Goal: Task Accomplishment & Management: Use online tool/utility

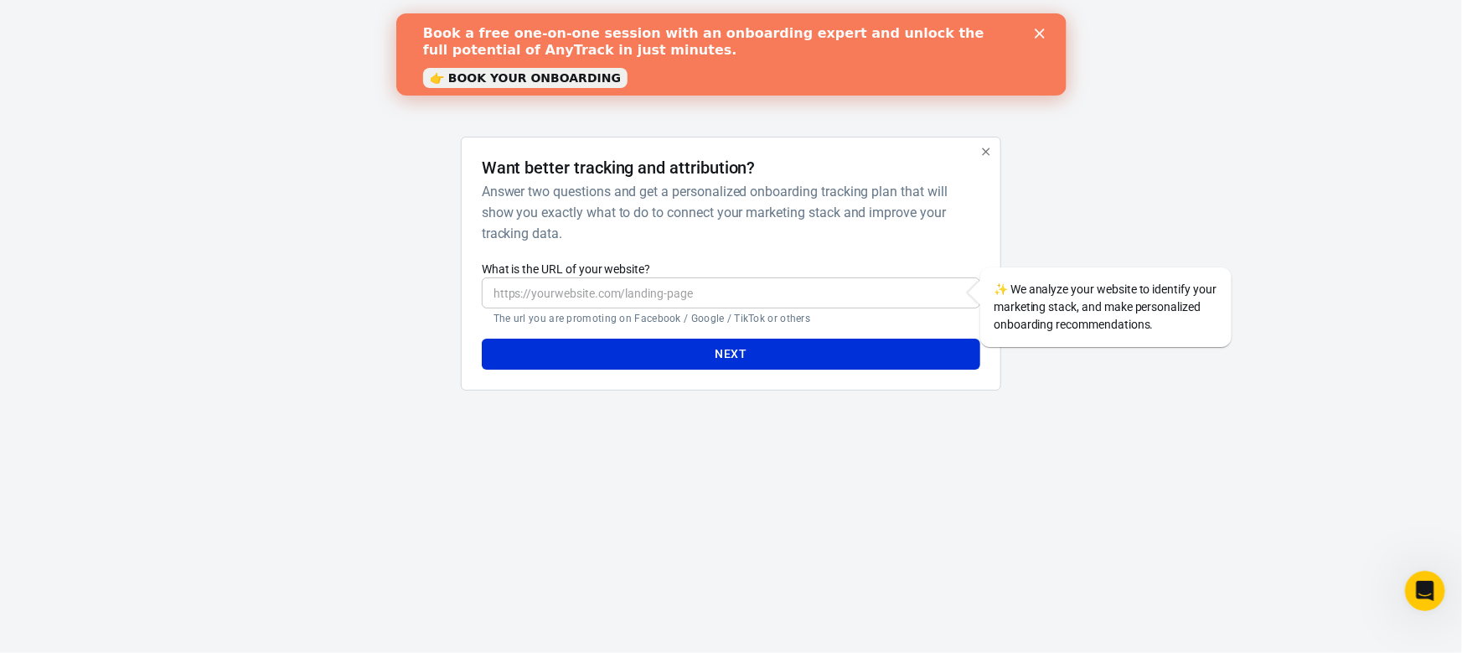
click at [985, 149] on icon "button" at bounding box center [985, 151] width 13 height 13
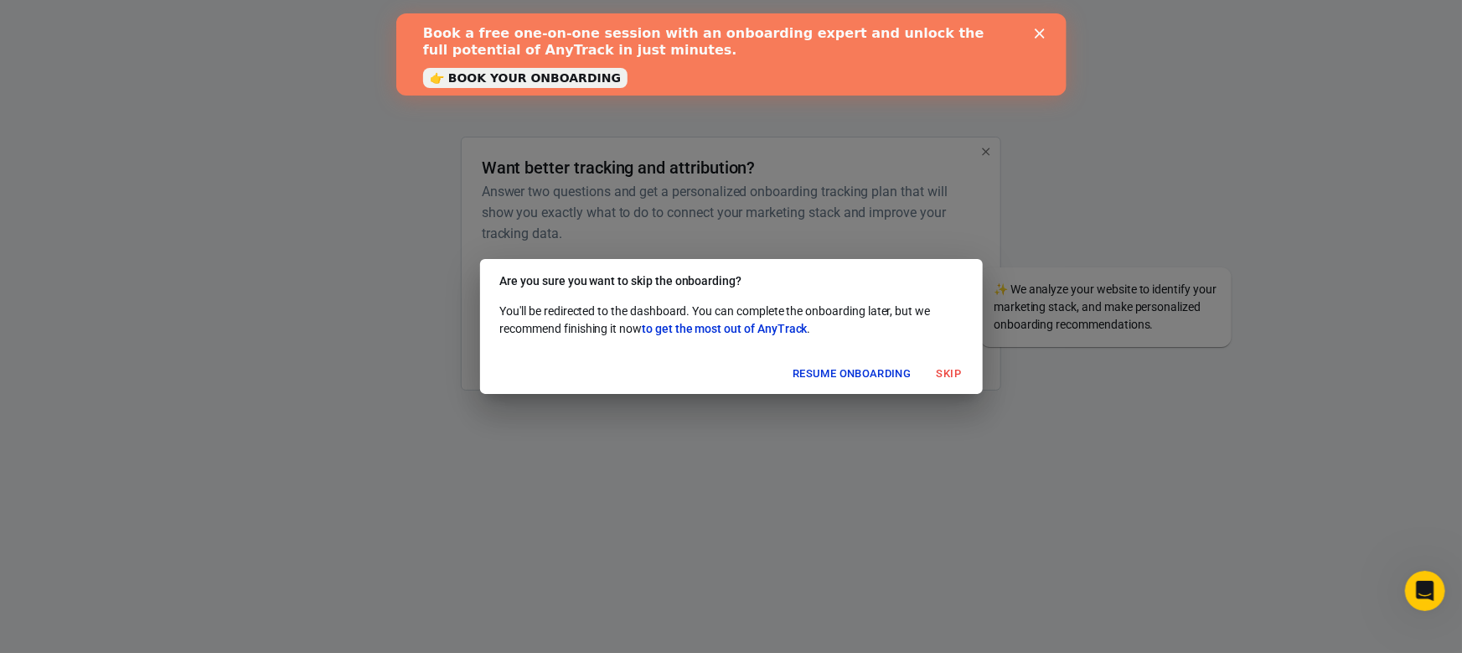
click at [953, 374] on button "Skip" at bounding box center [950, 374] width 54 height 26
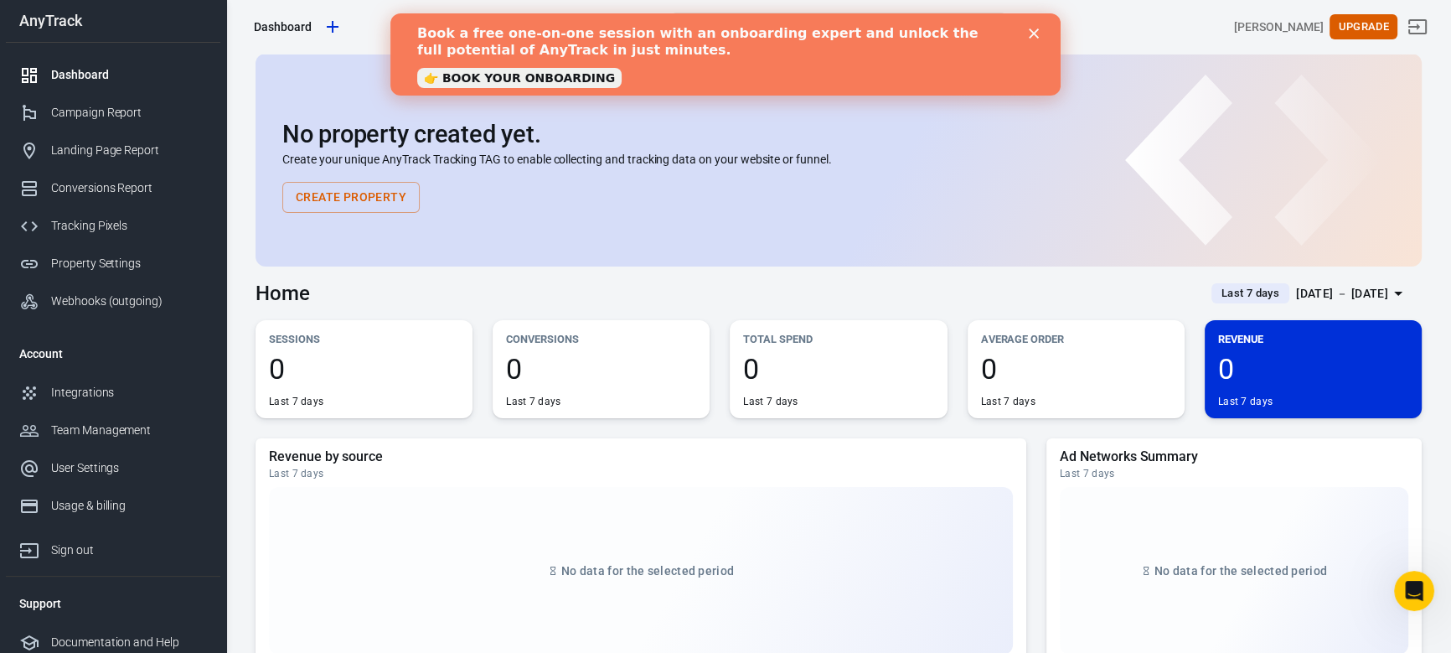
click at [1035, 35] on polygon "Close" at bounding box center [1034, 33] width 10 height 10
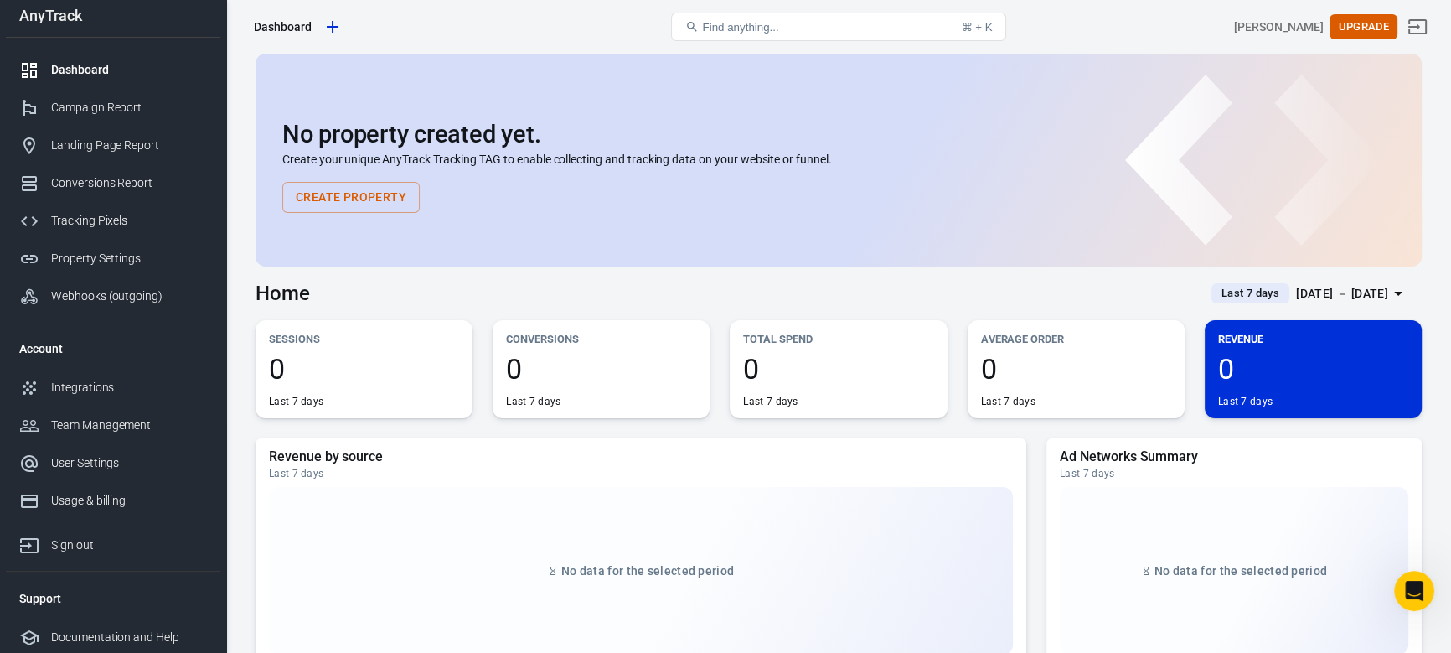
scroll to position [8, 0]
click at [102, 390] on div "Integrations" at bounding box center [129, 385] width 156 height 18
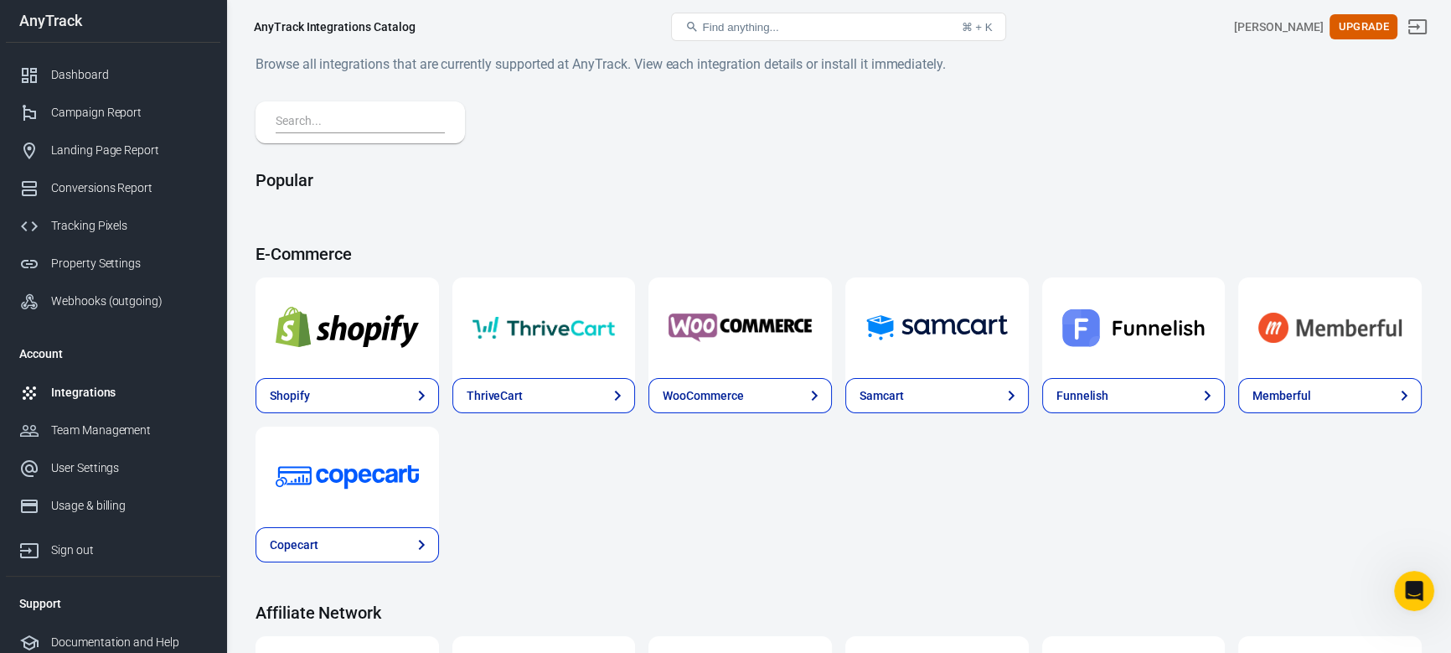
click at [367, 124] on input "text" at bounding box center [357, 122] width 163 height 22
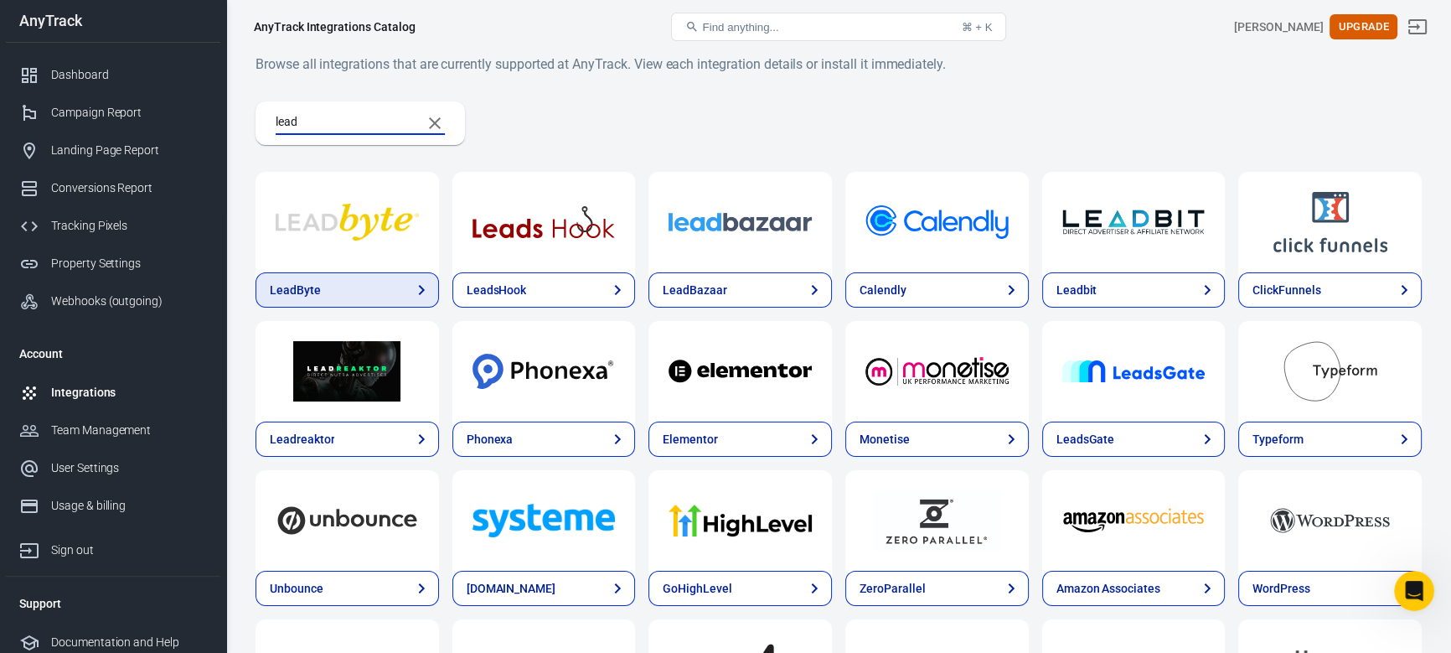
type input "lead"
click at [321, 282] on link "LeadByte" at bounding box center [347, 289] width 183 height 35
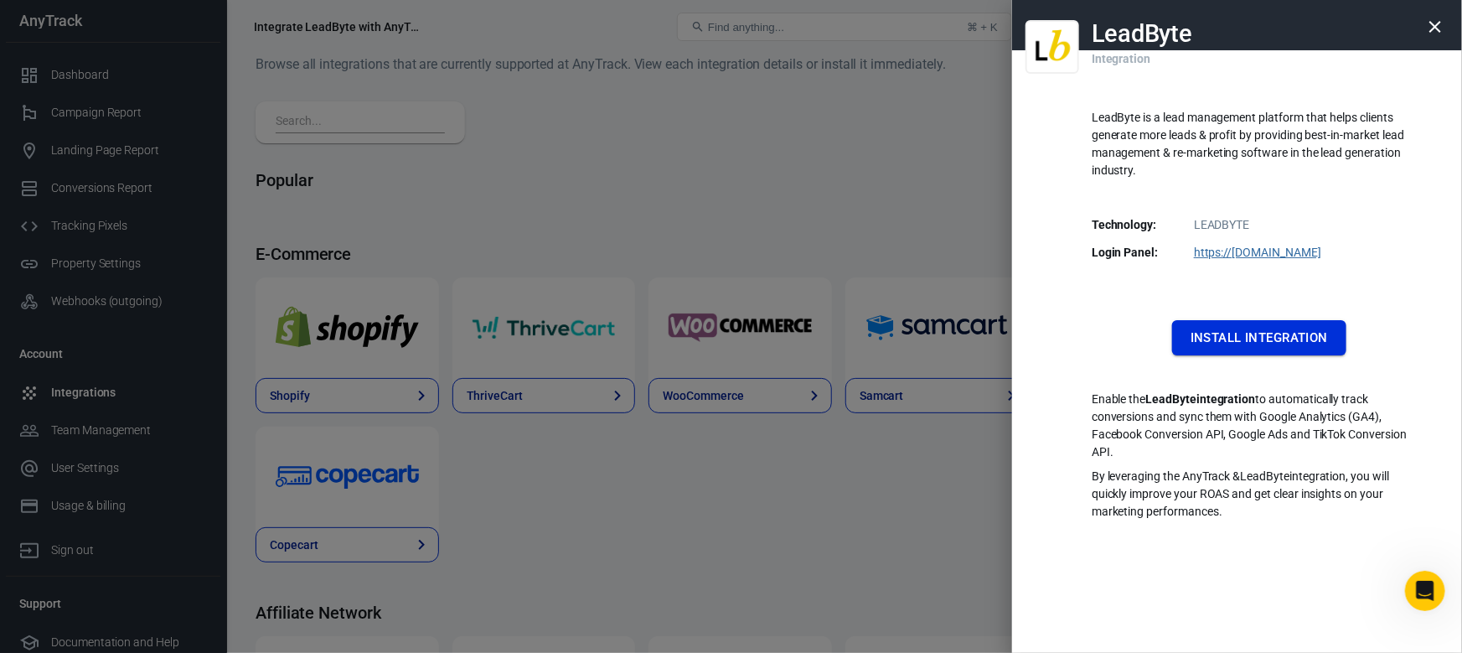
click at [1284, 333] on button "Install Integration" at bounding box center [1259, 337] width 174 height 35
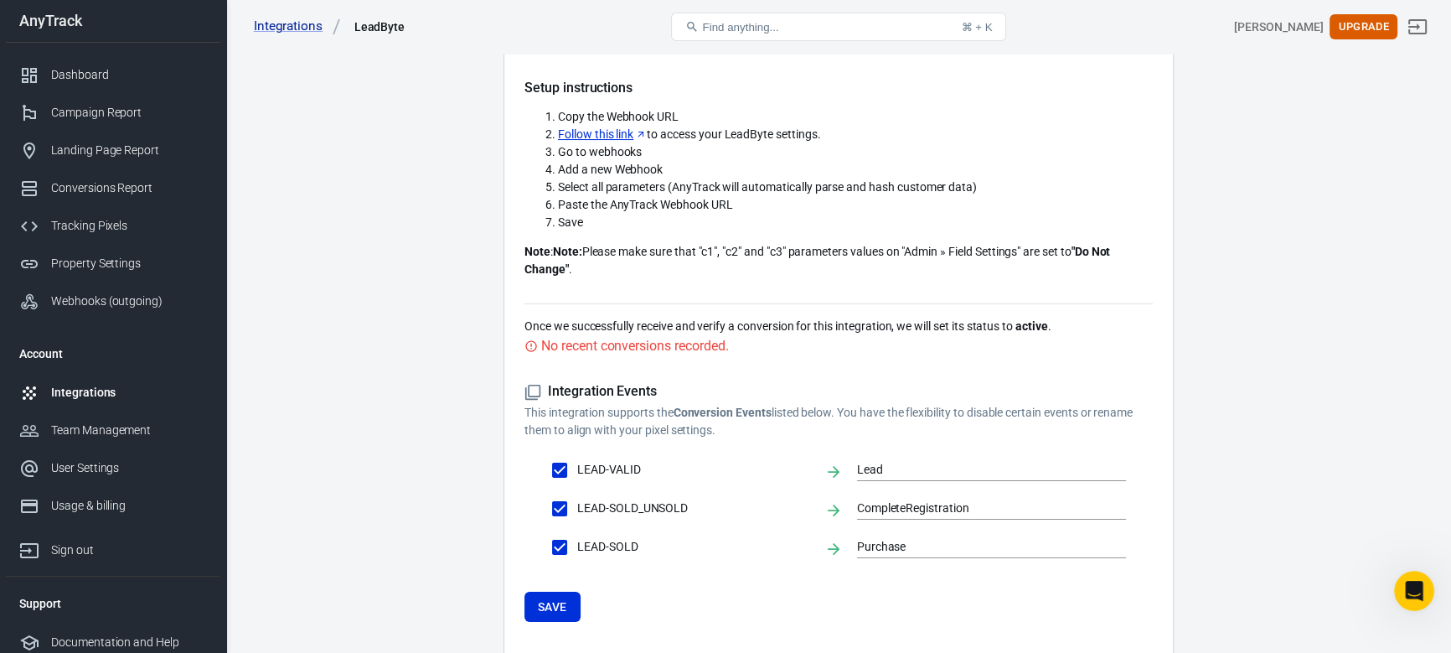
scroll to position [314, 0]
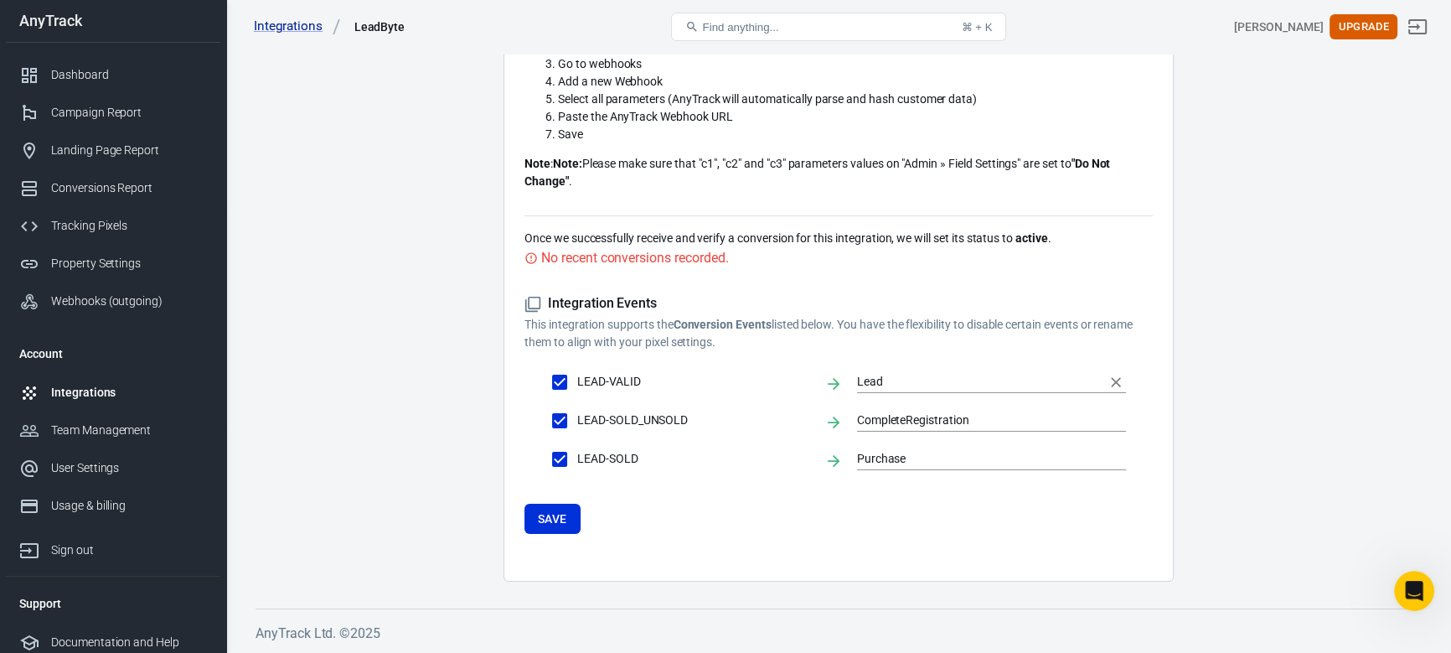
click at [924, 383] on input "Lead" at bounding box center [979, 381] width 244 height 21
click at [1320, 394] on main "Integration Events Log Settings LeadByte Integration The AnyTrack and LeadByte …" at bounding box center [839, 155] width 1166 height 854
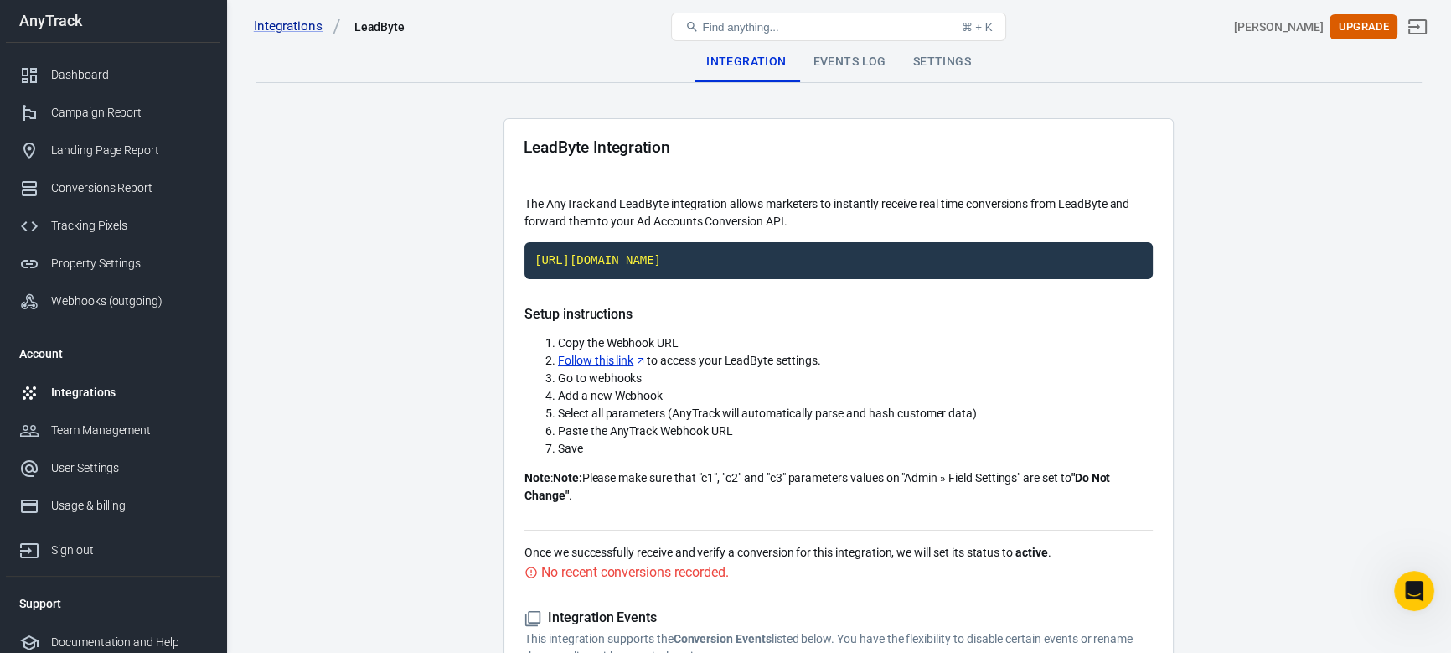
scroll to position [0, 0]
drag, startPoint x: 729, startPoint y: 218, endPoint x: 762, endPoint y: 218, distance: 32.7
click at [762, 218] on p "The AnyTrack and LeadByte integration allows marketers to instantly receive rea…" at bounding box center [839, 212] width 628 height 35
click at [768, 197] on p "The AnyTrack and LeadByte integration allows marketers to instantly receive rea…" at bounding box center [839, 212] width 628 height 35
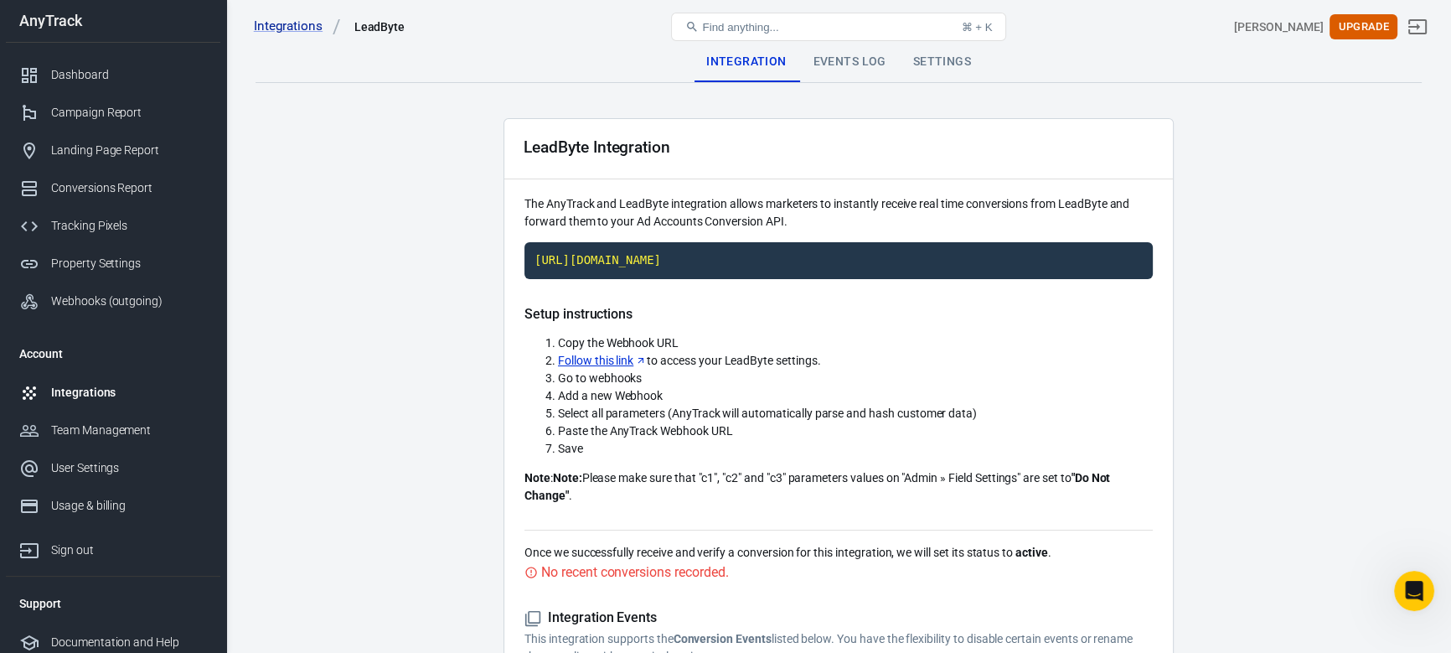
click at [667, 61] on div "Integration Events Log Settings" at bounding box center [839, 62] width 1166 height 40
click at [111, 510] on div "Usage & billing" at bounding box center [129, 506] width 156 height 18
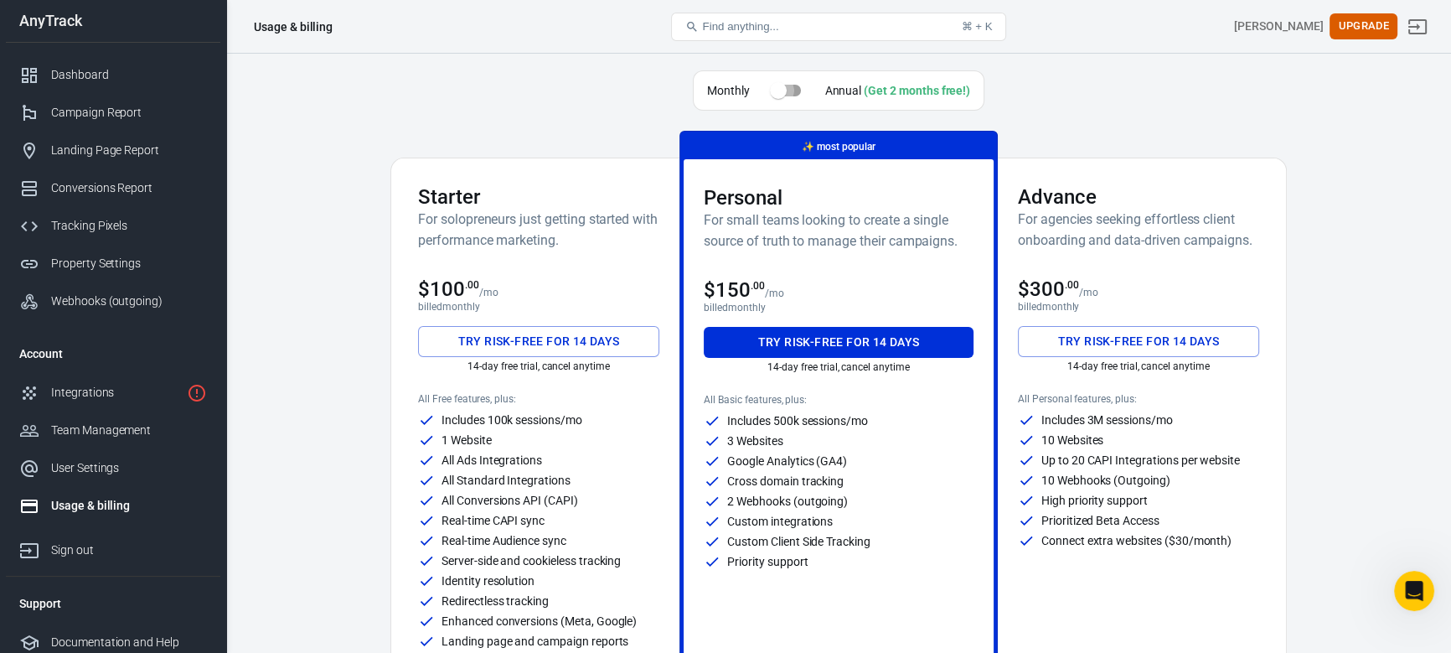
click at [794, 88] on input "checkbox" at bounding box center [779, 91] width 96 height 32
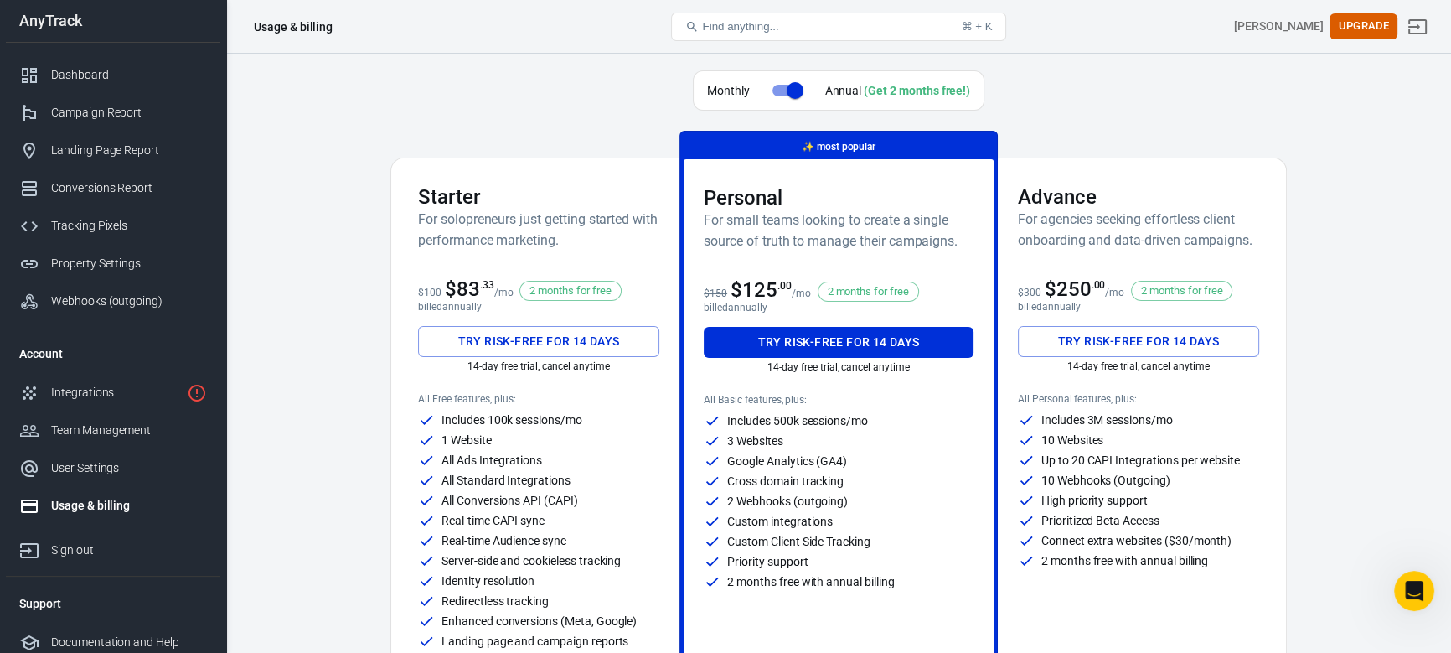
click at [794, 88] on input "checkbox" at bounding box center [795, 91] width 96 height 32
checkbox input "false"
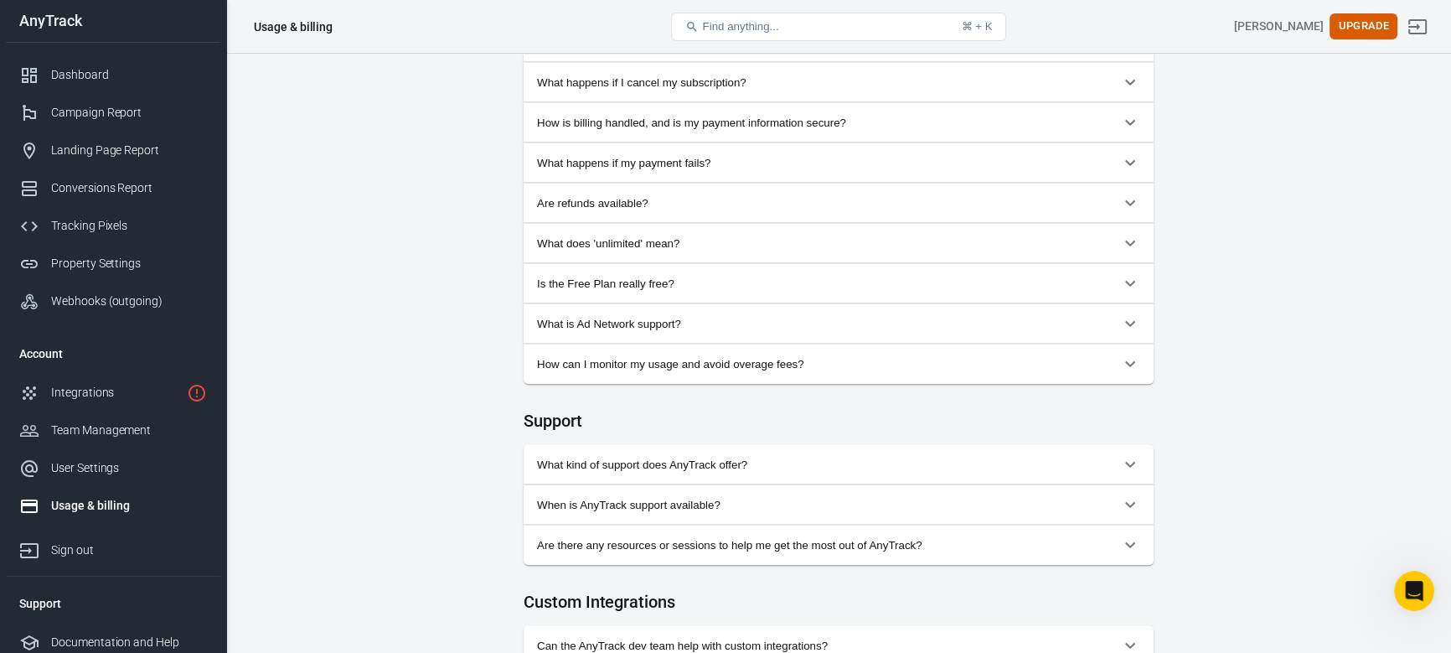
scroll to position [1627, 0]
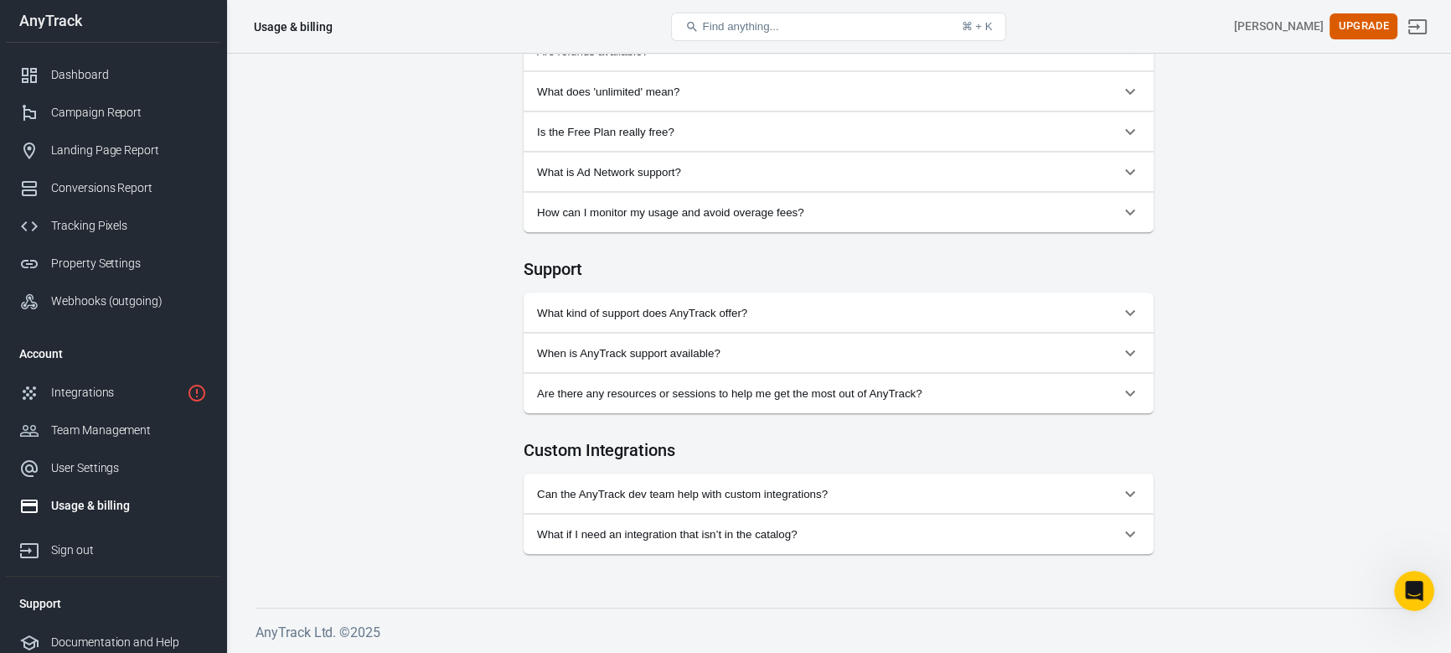
click at [803, 500] on button "Can the AnyTrack dev team help with custom integrations?" at bounding box center [839, 493] width 630 height 40
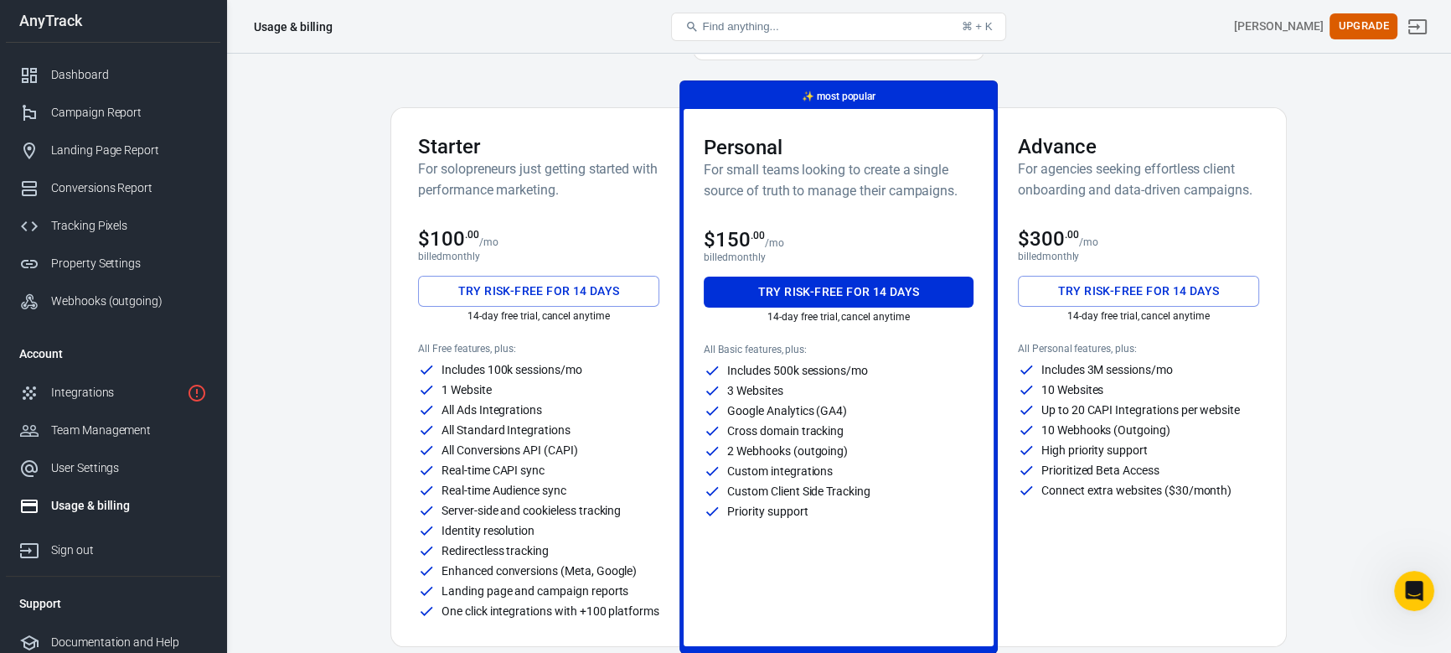
scroll to position [0, 0]
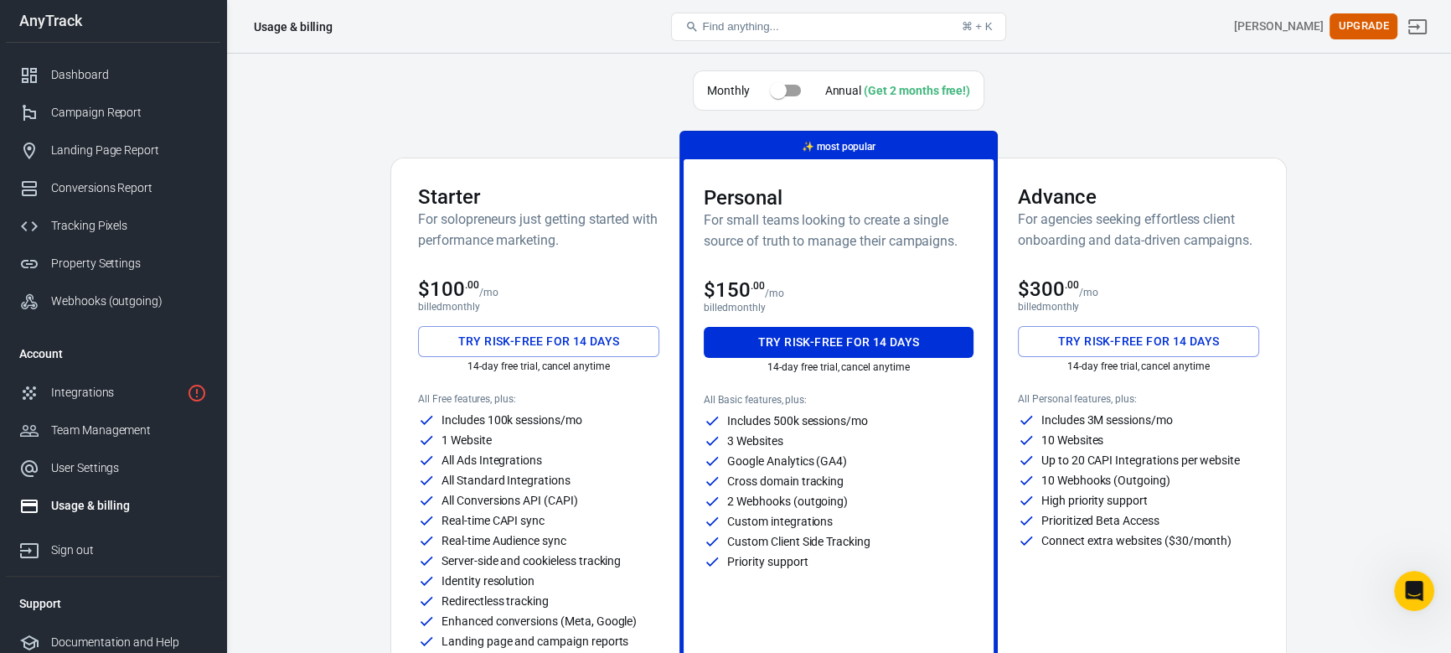
click at [1132, 77] on div "Monthly Annual (Get 2 months free!)" at bounding box center [838, 93] width 897 height 47
click at [552, 98] on div "Monthly Annual (Get 2 months free!)" at bounding box center [838, 93] width 897 height 47
drag, startPoint x: 792, startPoint y: 501, endPoint x: 867, endPoint y: 496, distance: 75.6
click at [867, 496] on div "2 Webhooks (outgoing)" at bounding box center [839, 501] width 270 height 17
click at [1093, 483] on p "10 Webhooks (Outgoing)" at bounding box center [1105, 480] width 129 height 12
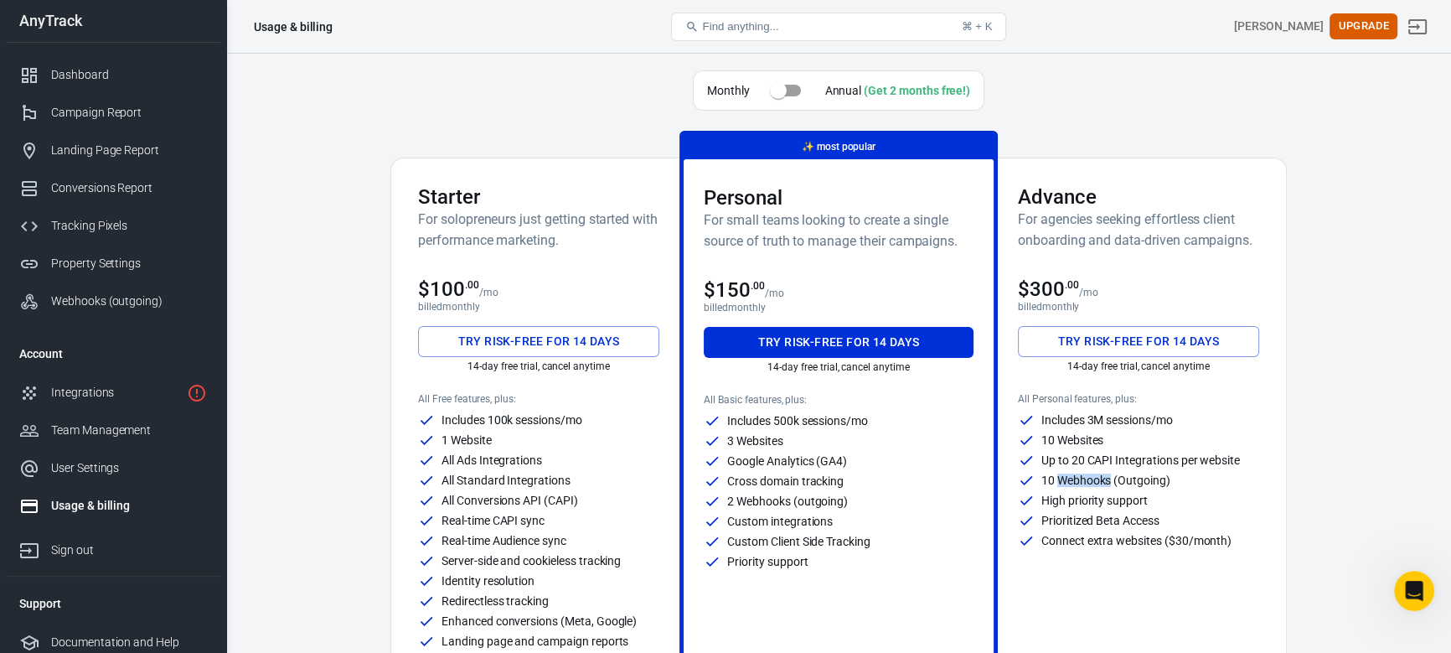
click at [1093, 483] on p "10 Webhooks (Outgoing)" at bounding box center [1105, 480] width 129 height 12
click at [1103, 496] on p "High priority support" at bounding box center [1094, 500] width 106 height 12
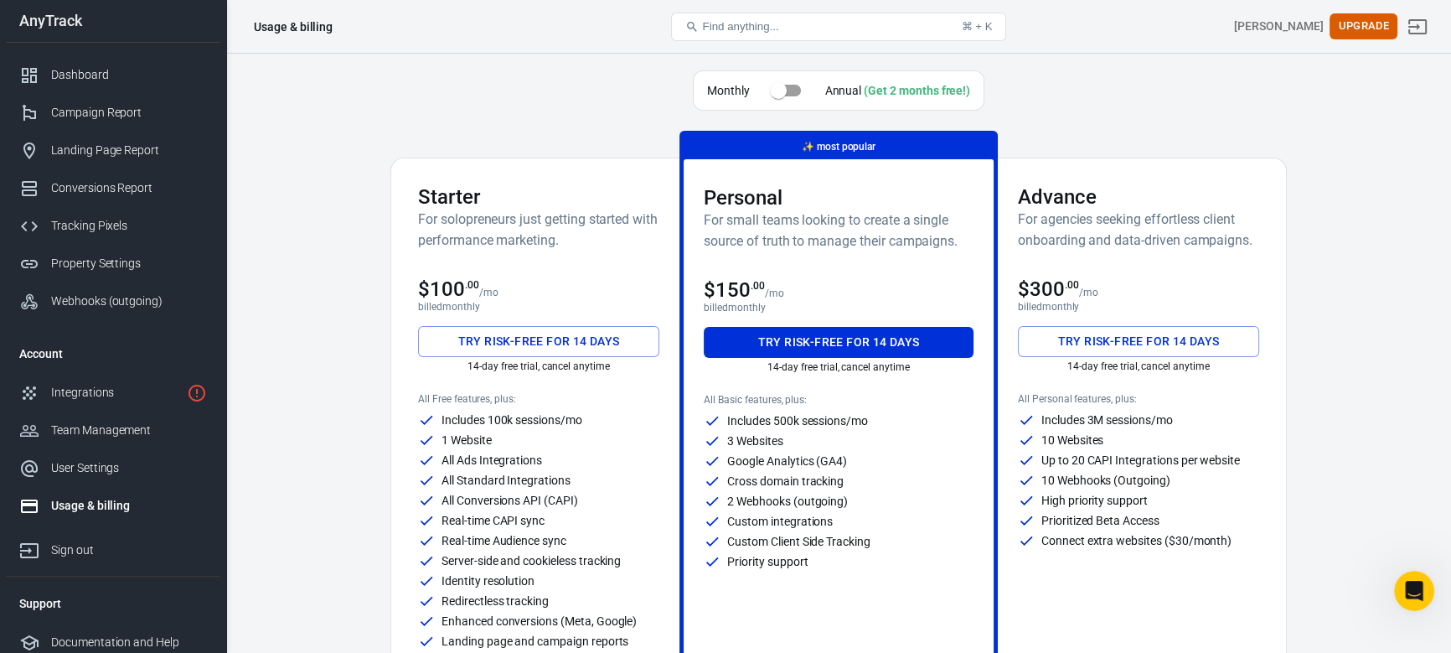
click at [1190, 543] on p "Connect extra websites ($30/month)" at bounding box center [1136, 541] width 190 height 12
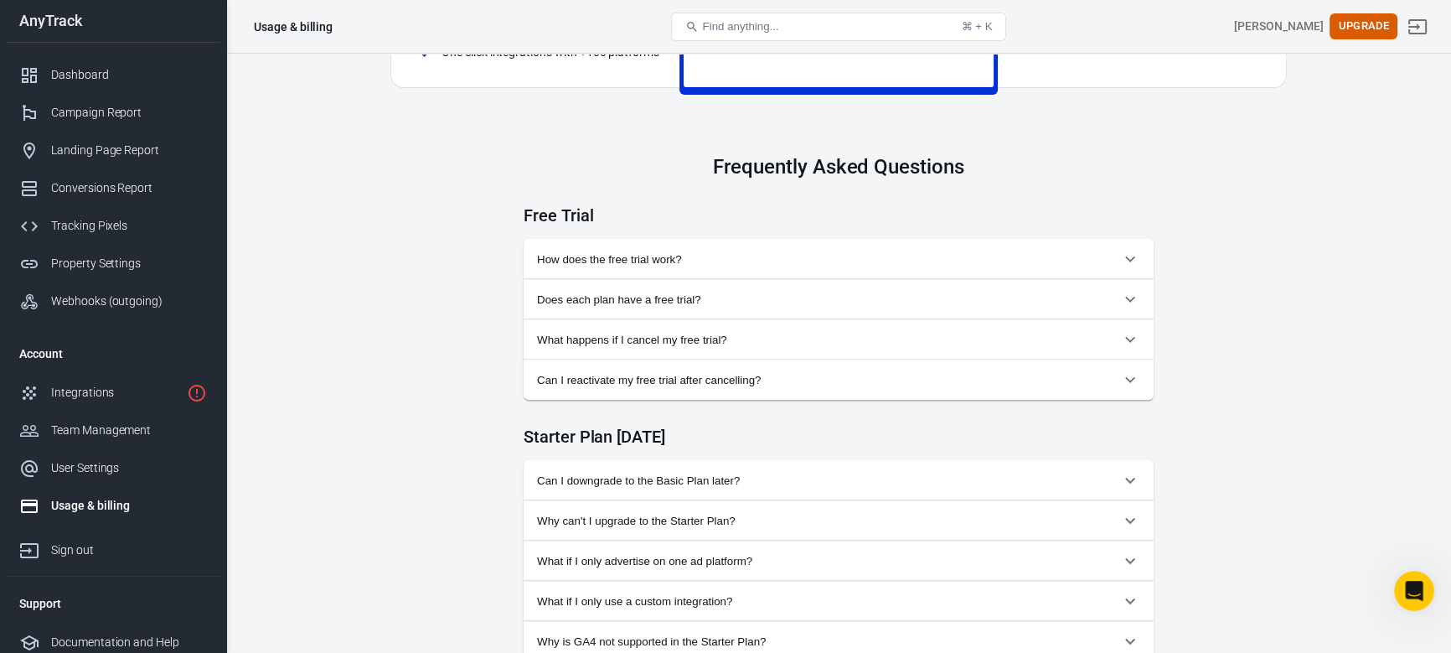
scroll to position [1005, 0]
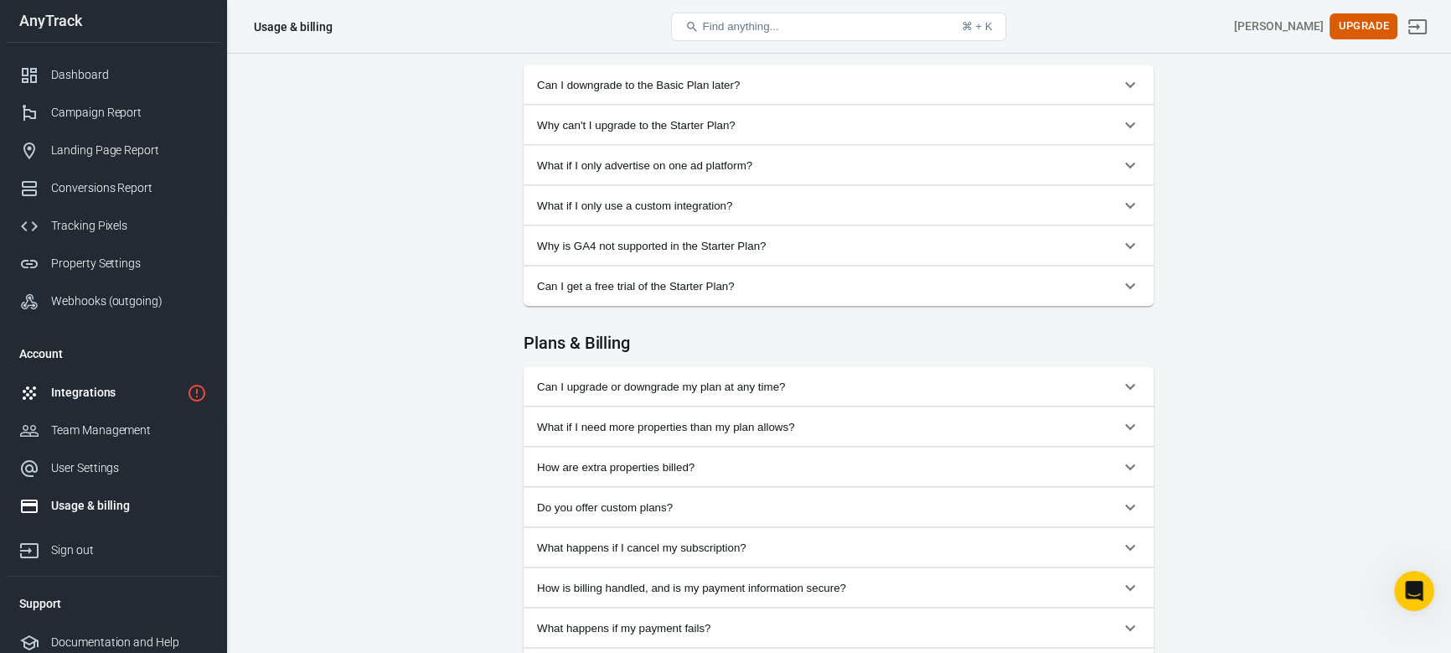
click at [124, 401] on link "Integrations" at bounding box center [113, 393] width 214 height 38
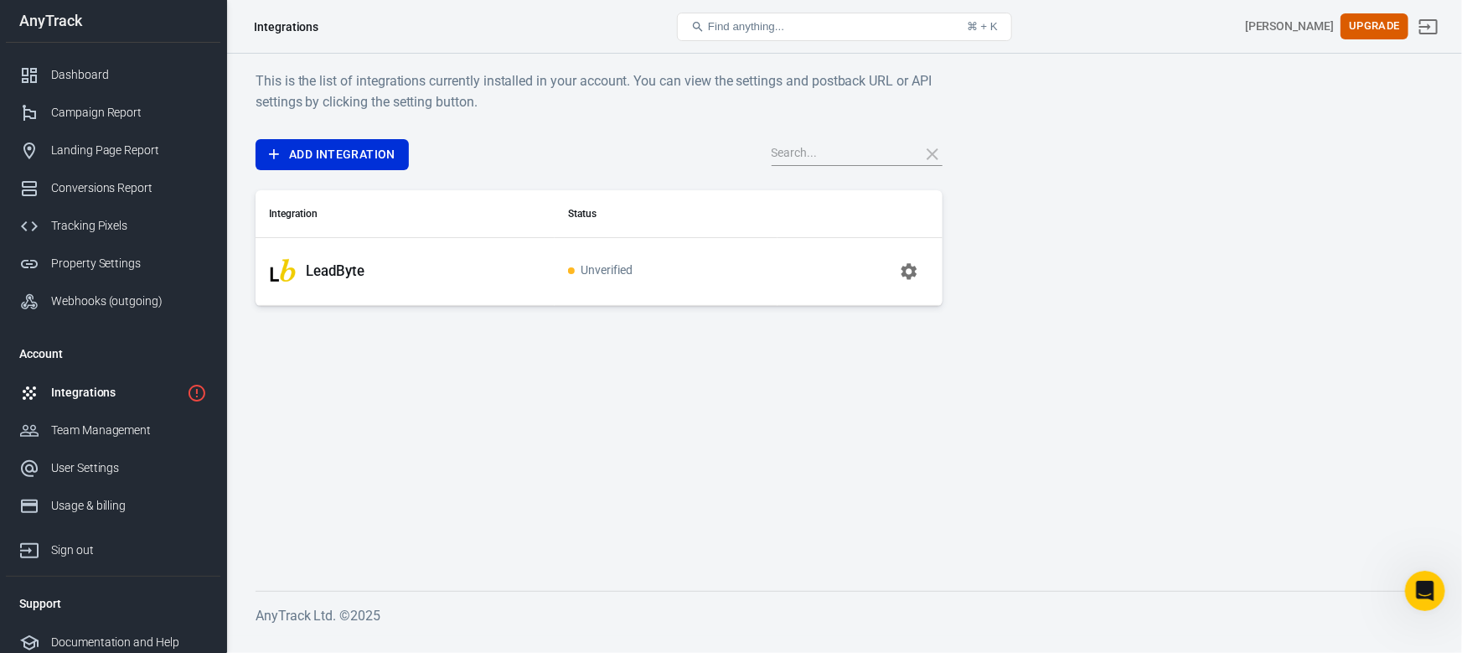
click at [611, 273] on span "Unverified" at bounding box center [600, 271] width 65 height 14
click at [53, 75] on div "Dashboard" at bounding box center [129, 75] width 156 height 18
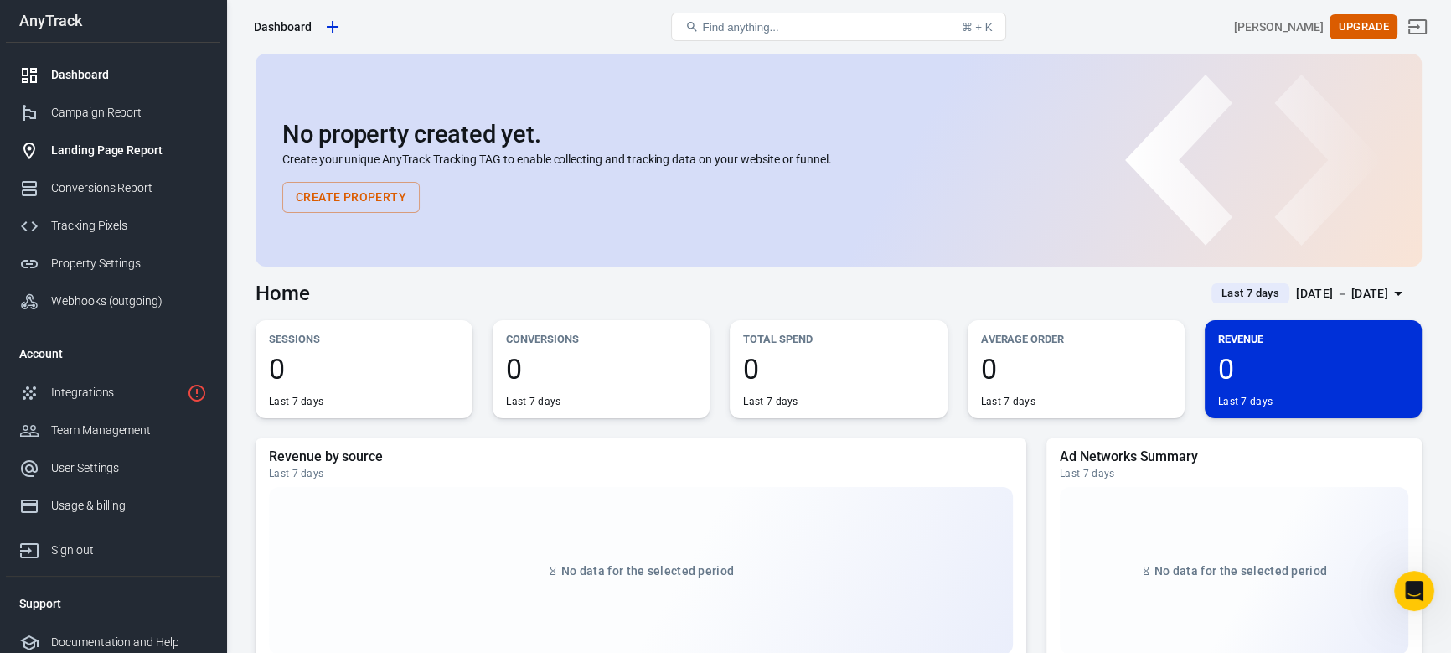
click at [119, 151] on div "Landing Page Report" at bounding box center [129, 151] width 156 height 18
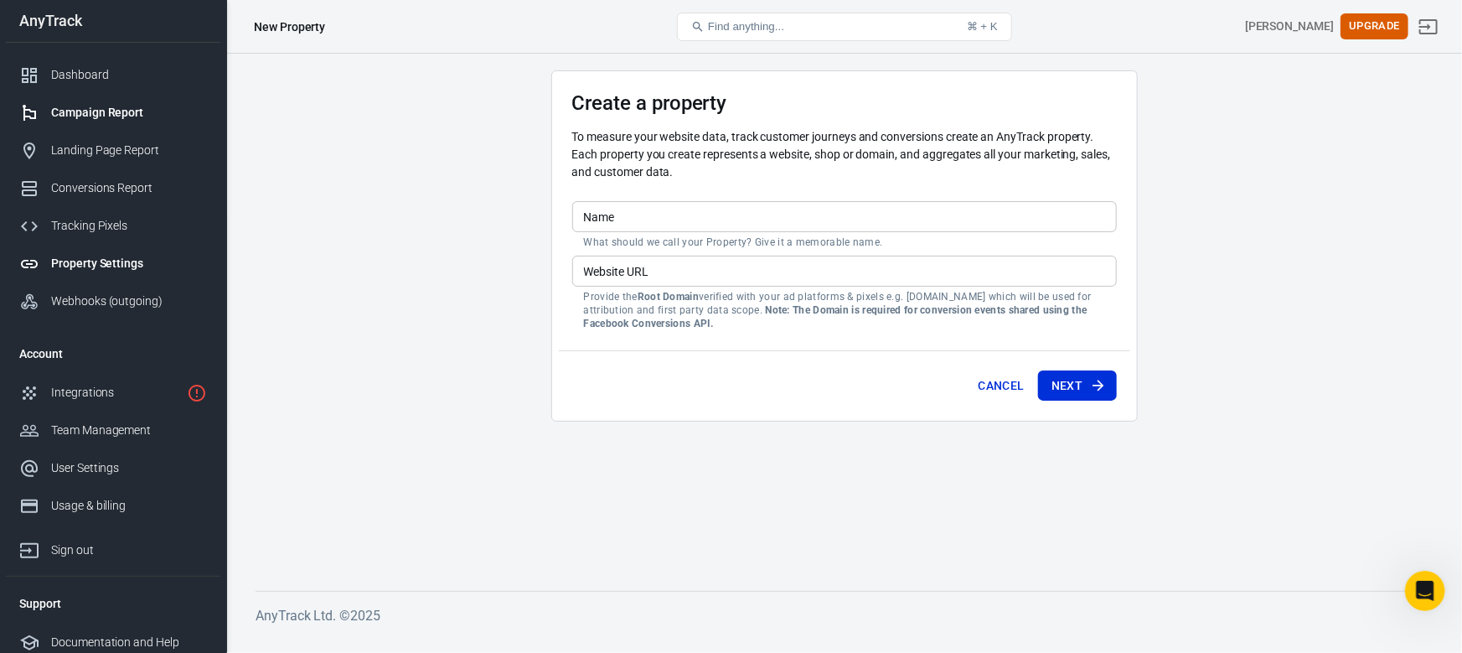
click at [126, 112] on div "Campaign Report" at bounding box center [129, 113] width 156 height 18
click at [104, 187] on div "Conversions Report" at bounding box center [129, 188] width 156 height 18
click at [92, 230] on div "Tracking Pixels" at bounding box center [129, 226] width 156 height 18
click at [123, 265] on div "Property Settings" at bounding box center [129, 264] width 156 height 18
click at [114, 297] on div "Webhooks (outgoing)" at bounding box center [129, 301] width 156 height 18
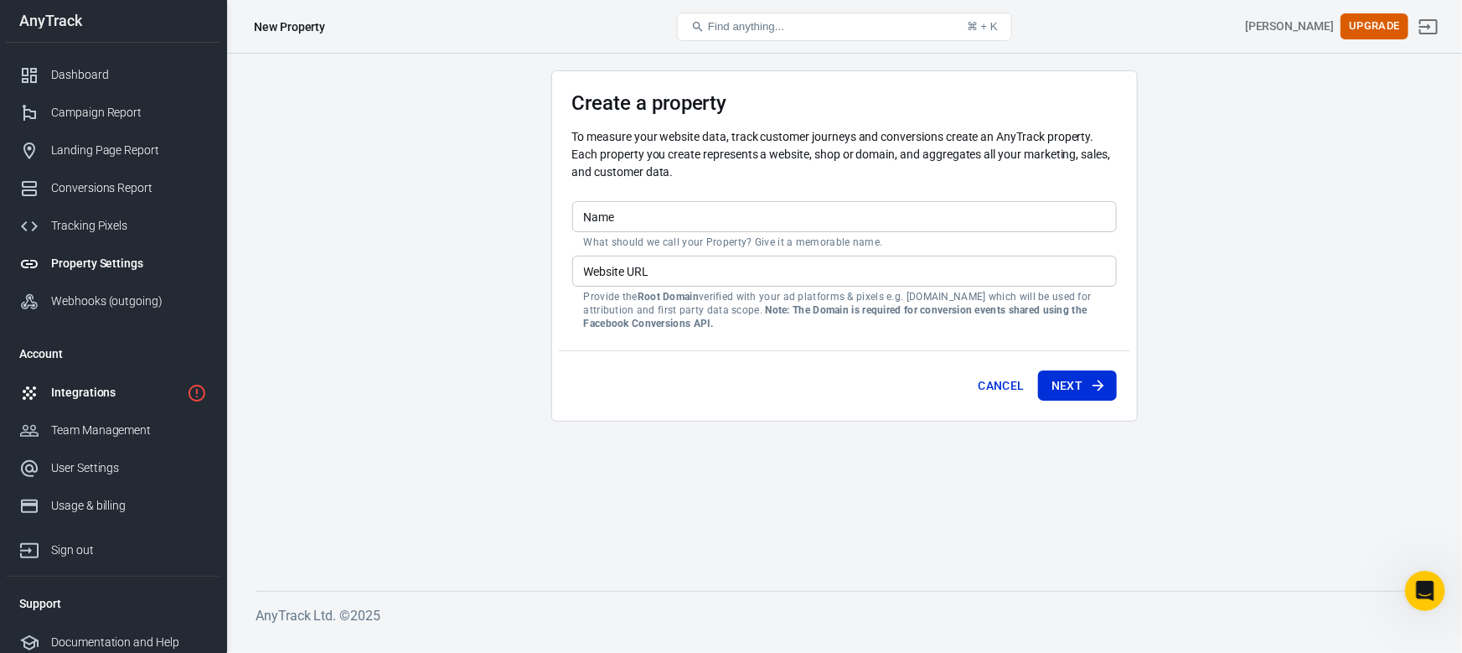
click at [93, 389] on div "Integrations" at bounding box center [115, 393] width 129 height 18
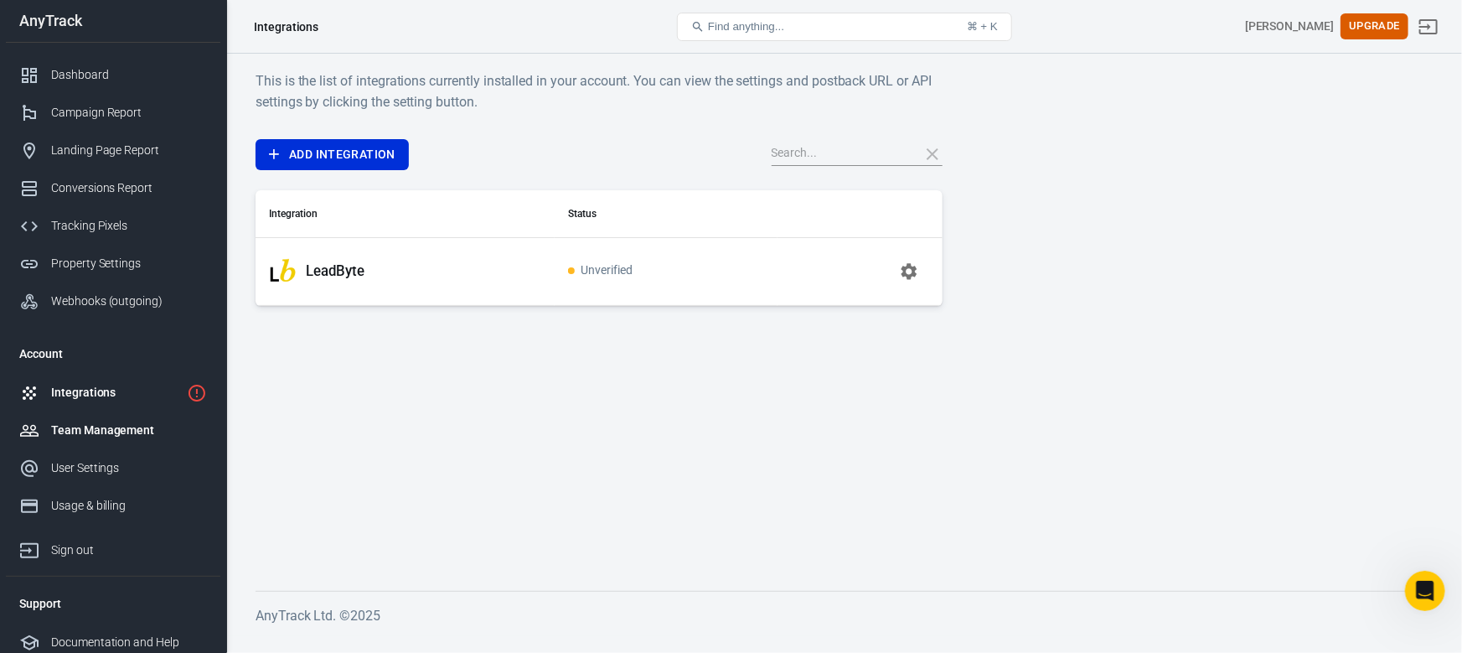
click at [132, 436] on div "Team Management" at bounding box center [129, 430] width 156 height 18
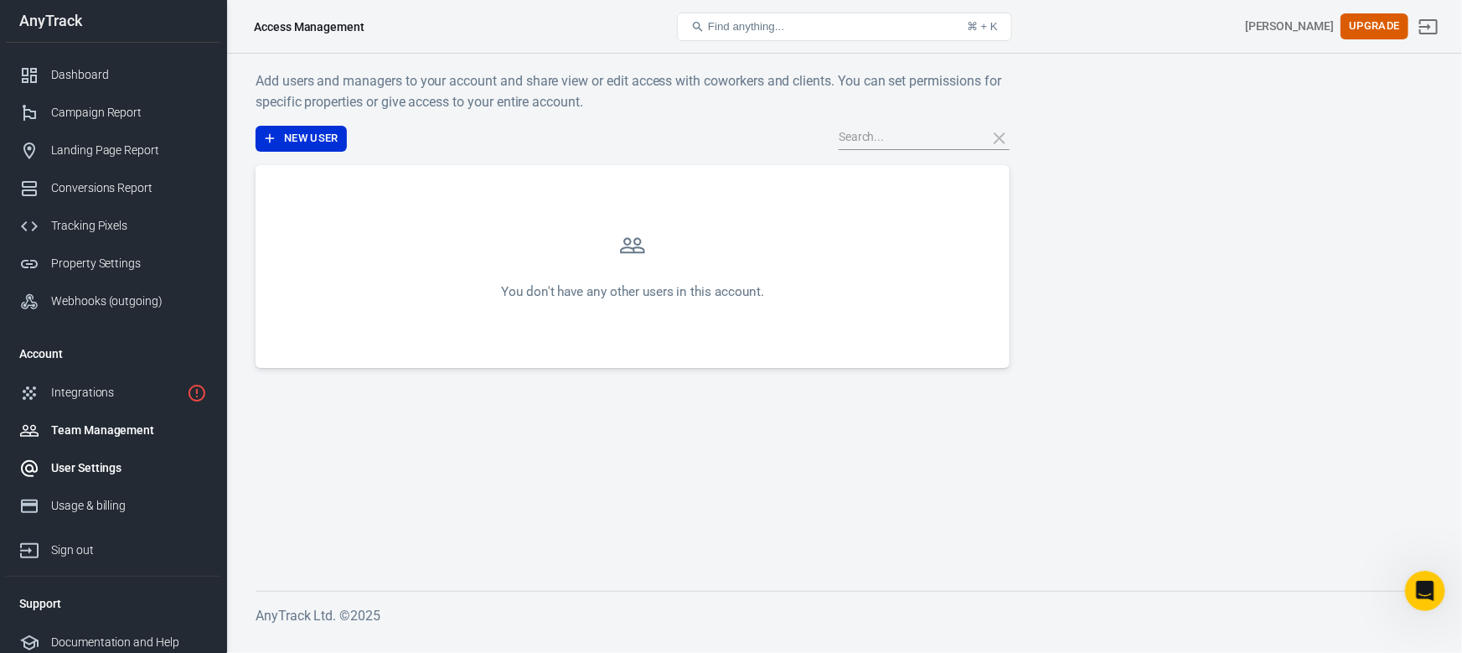
click at [116, 466] on div "User Settings" at bounding box center [129, 468] width 156 height 18
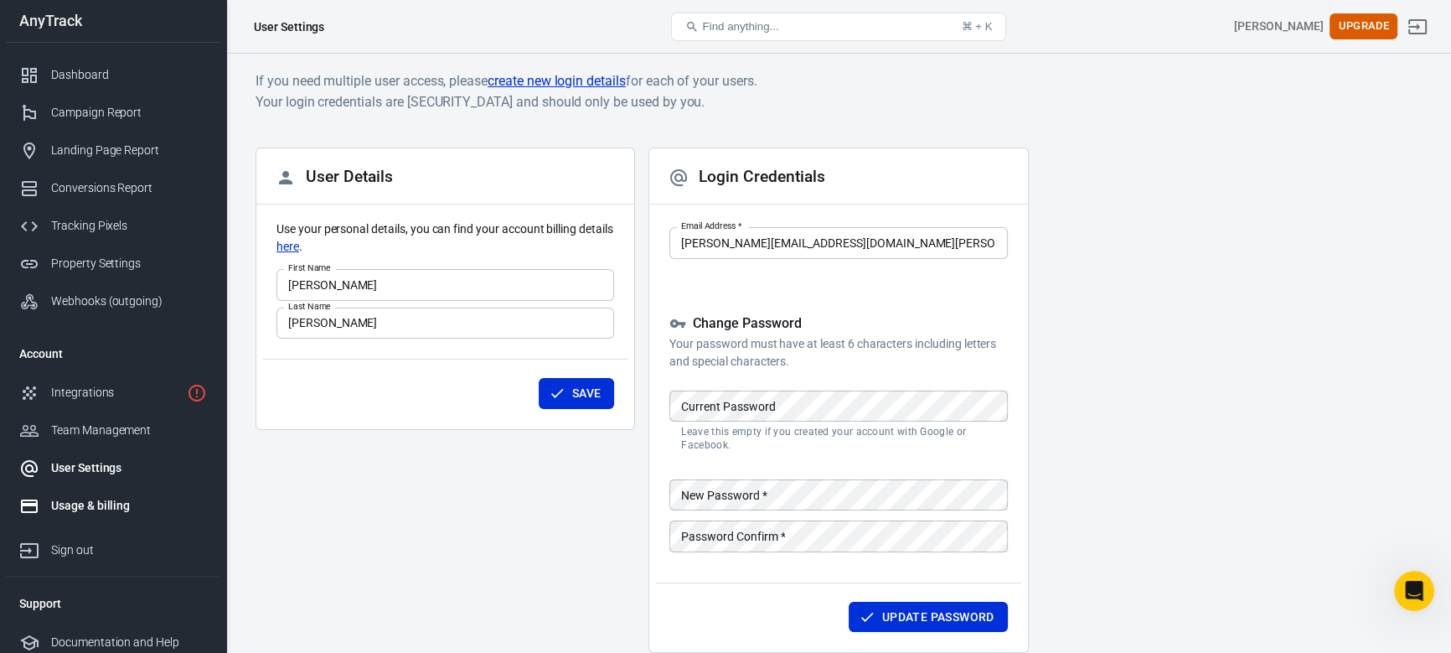
click at [114, 507] on div "Usage & billing" at bounding box center [129, 506] width 156 height 18
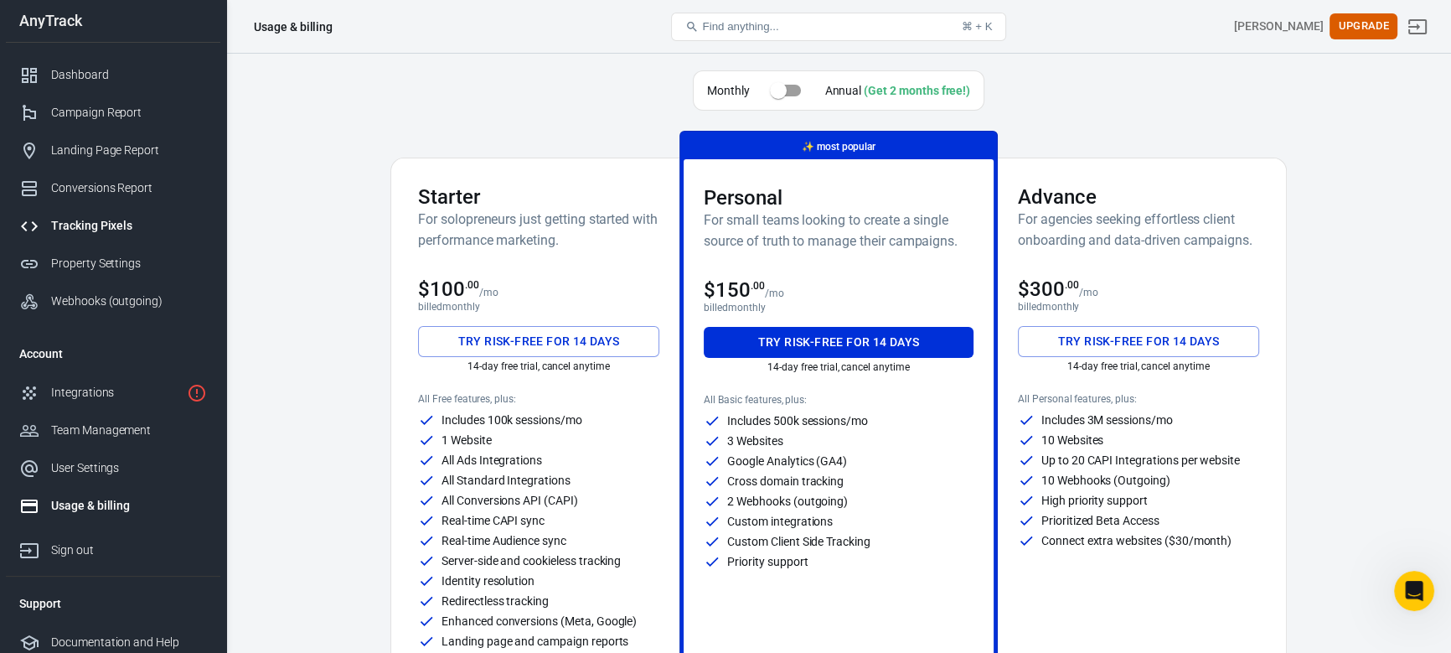
click at [128, 225] on div "Tracking Pixels" at bounding box center [129, 226] width 156 height 18
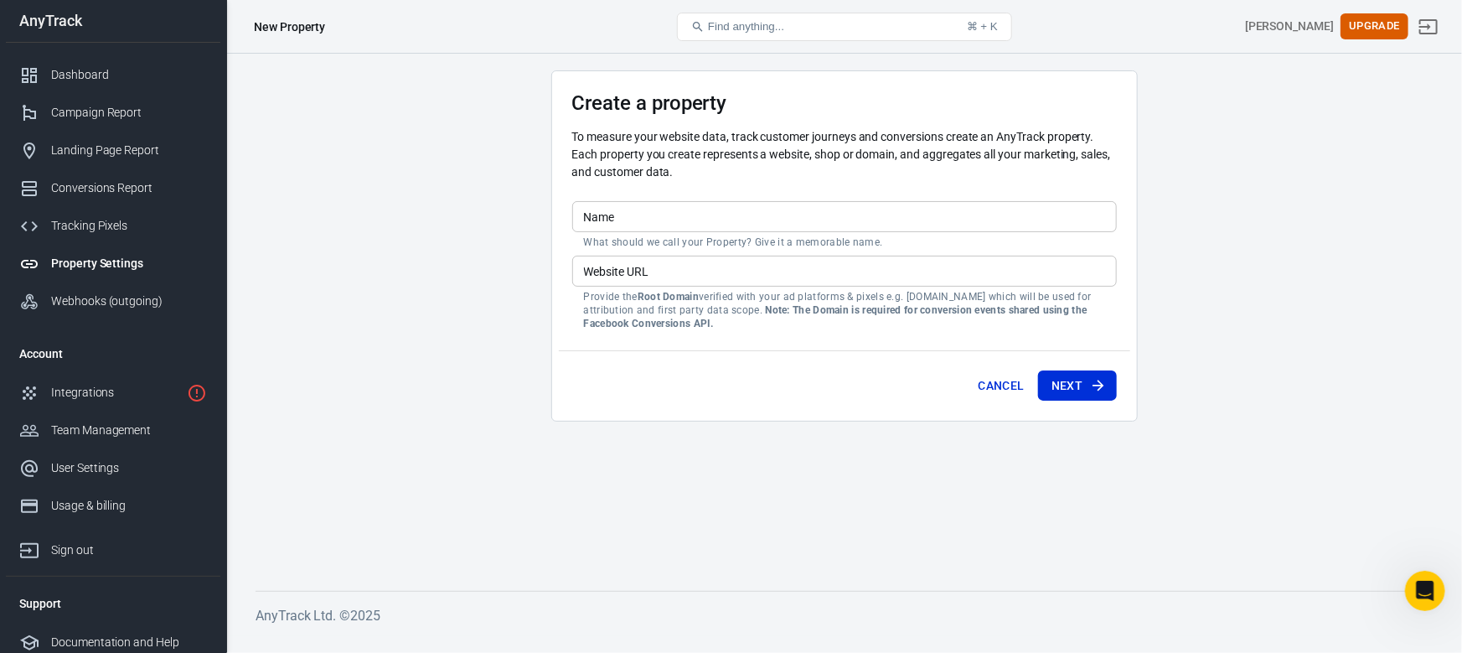
click at [488, 101] on main "Create a property To measure your website data, track customer journeys and con…" at bounding box center [844, 317] width 1177 height 494
